Goal: Task Accomplishment & Management: Use online tool/utility

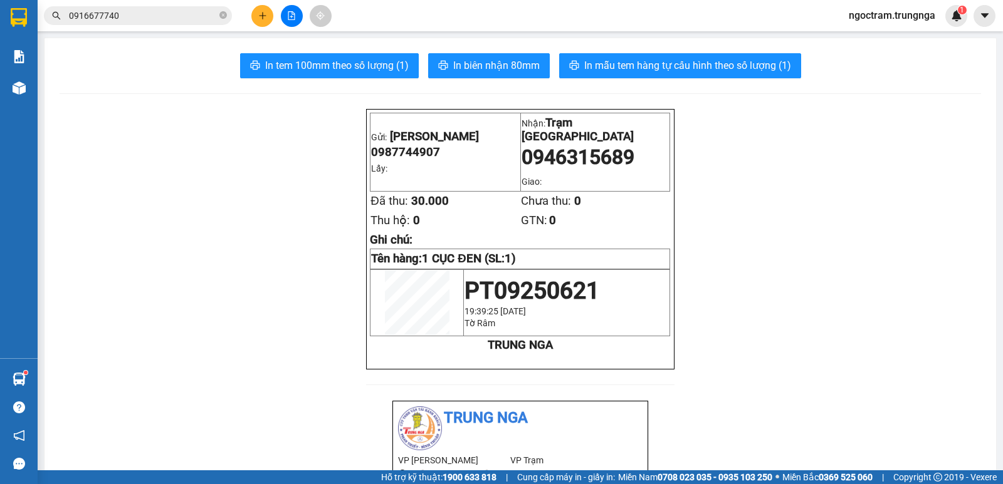
scroll to position [148, 0]
click at [886, 21] on span "ngoctram.trungnga" at bounding box center [892, 16] width 107 height 16
click at [884, 15] on span "ngoctram.trungnga" at bounding box center [892, 16] width 107 height 16
click at [878, 36] on span "Đăng xuất" at bounding box center [897, 39] width 81 height 14
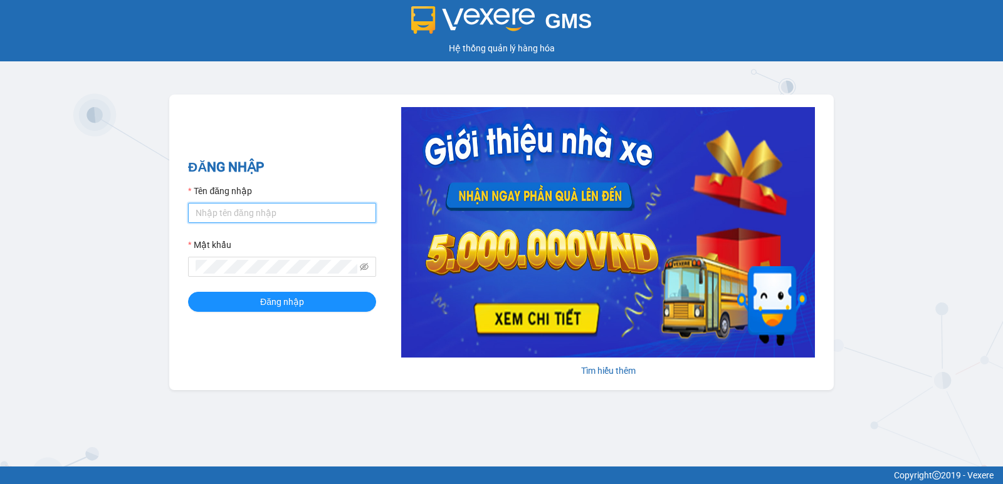
click at [328, 214] on input "Tên đăng nhập" at bounding box center [282, 213] width 188 height 20
type input "quynhquynh.trungnga"
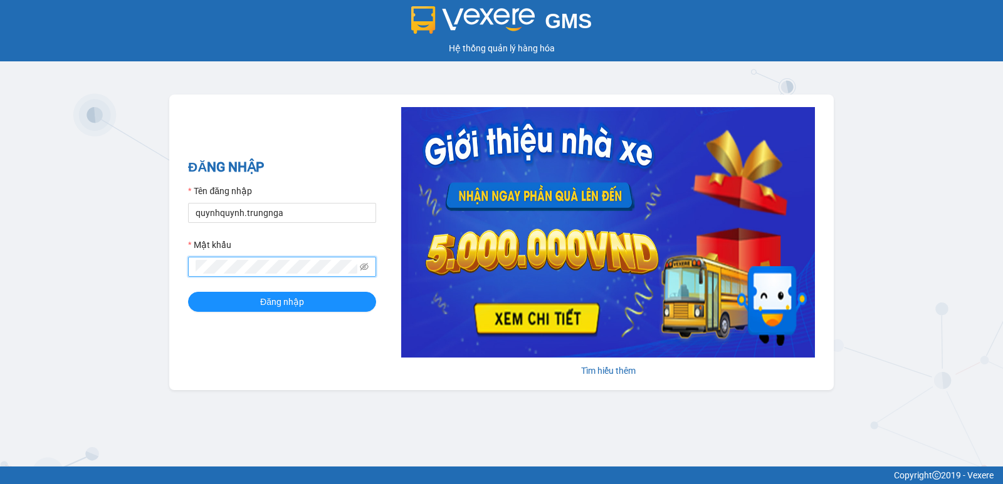
click at [188, 292] on button "Đăng nhập" at bounding box center [282, 302] width 188 height 20
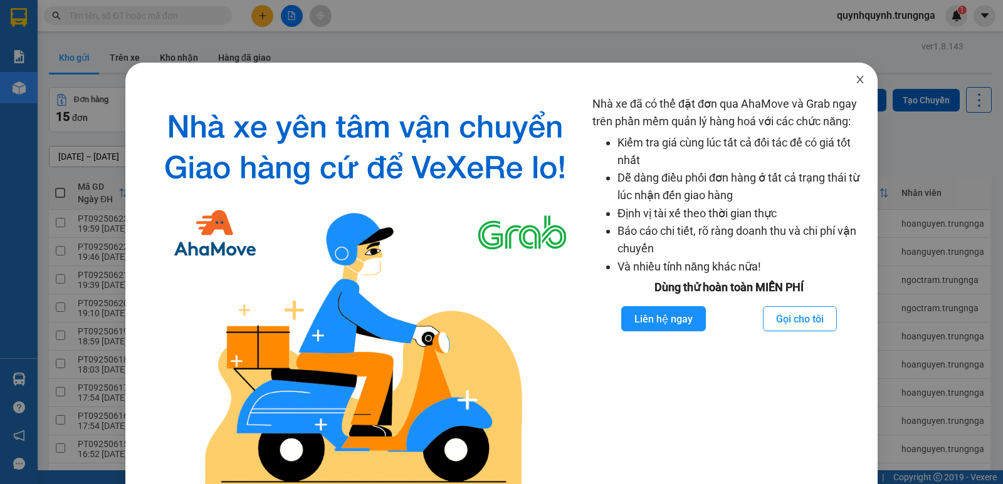
click at [855, 78] on icon "close" at bounding box center [860, 80] width 10 height 10
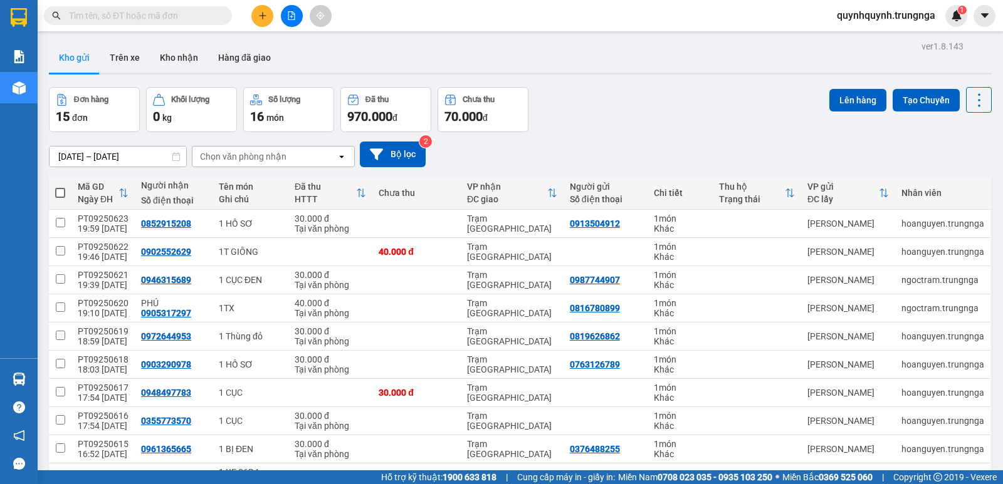
click at [208, 19] on input "text" at bounding box center [143, 16] width 148 height 14
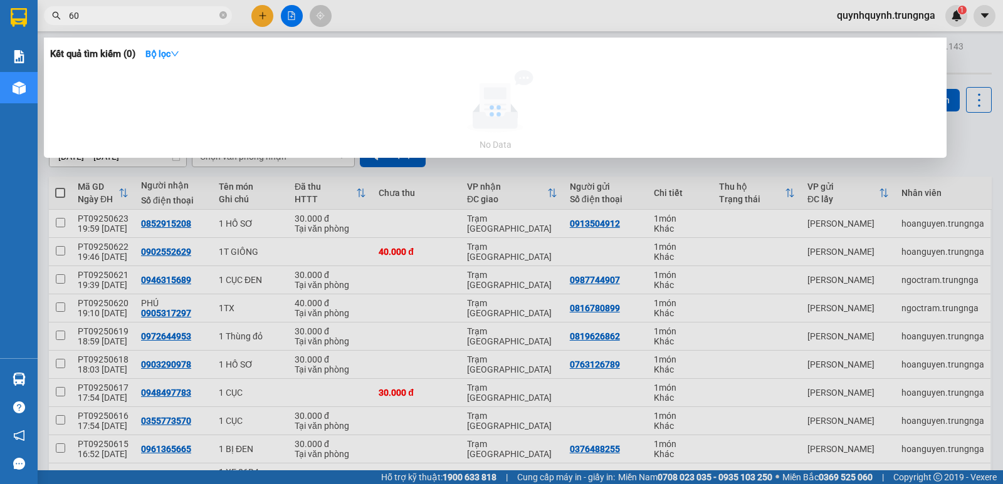
type input "6"
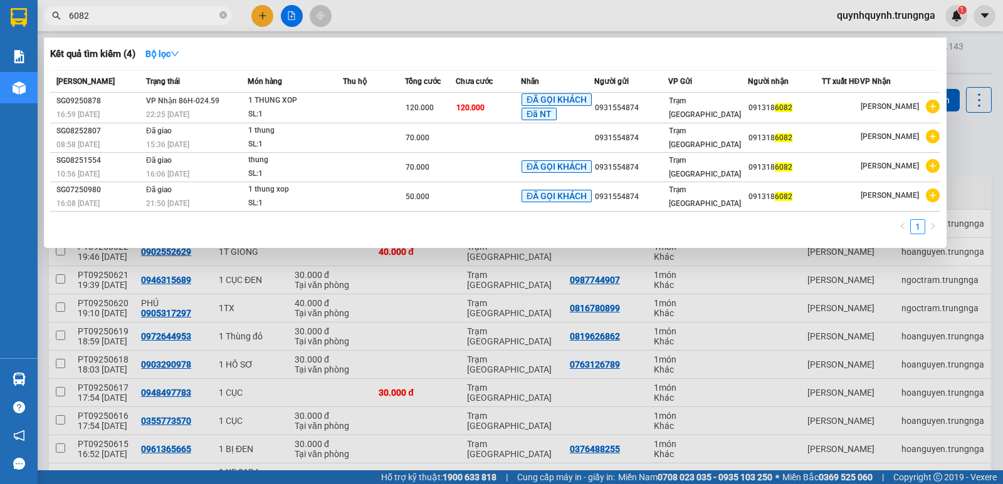
type input "6082"
